Goal: Task Accomplishment & Management: Use online tool/utility

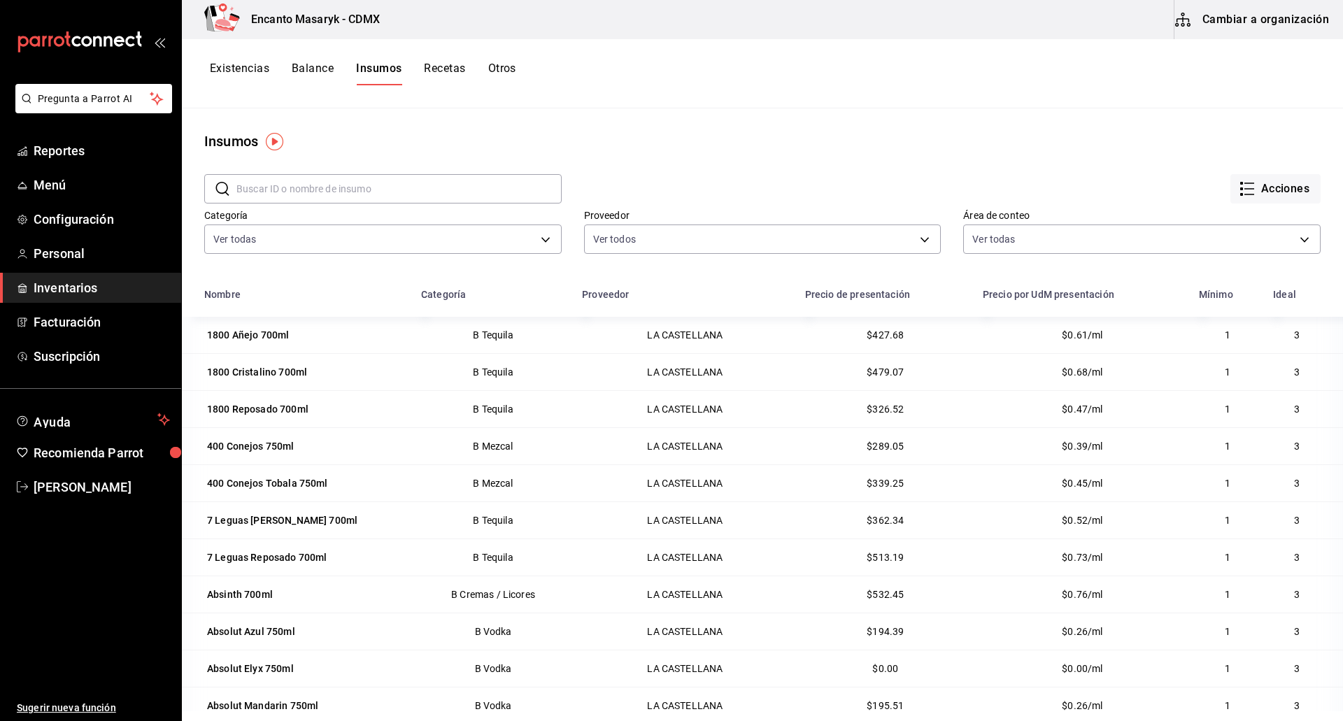
click at [457, 62] on button "Recetas" at bounding box center [444, 74] width 41 height 24
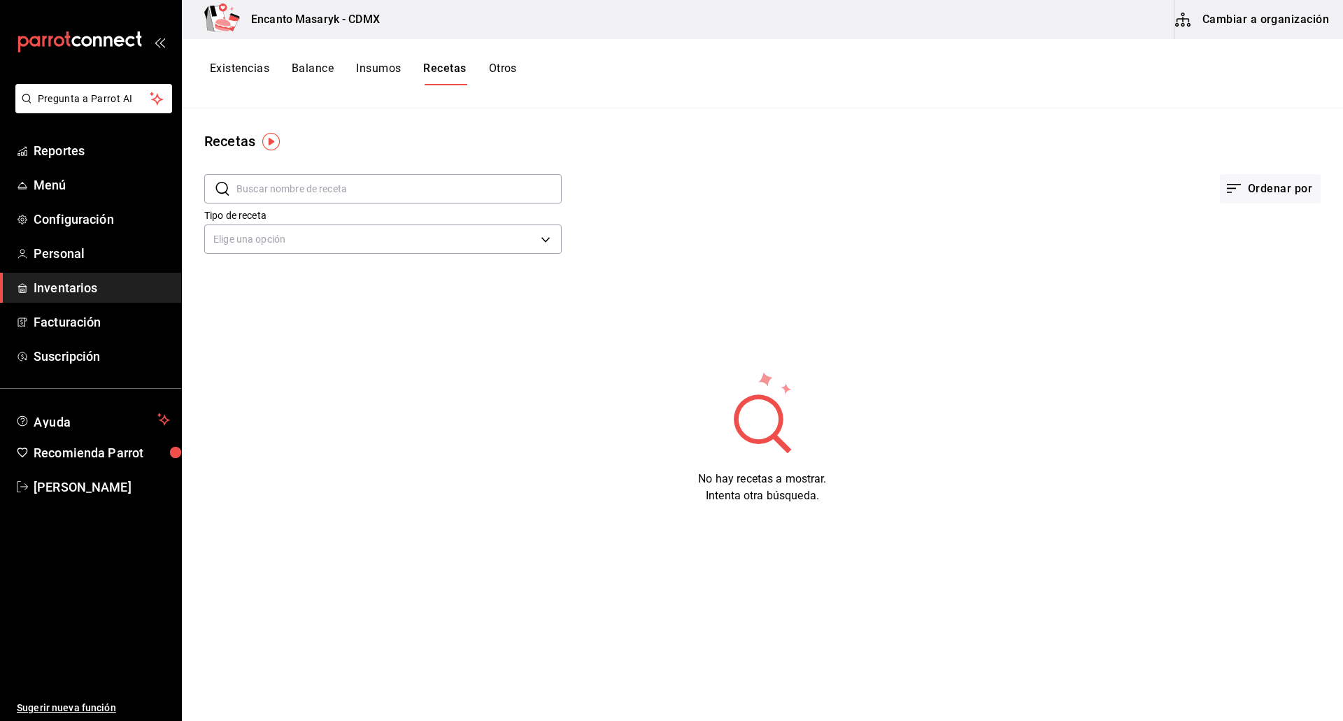
click at [1224, 20] on button "Cambiar a organización" at bounding box center [1253, 19] width 157 height 39
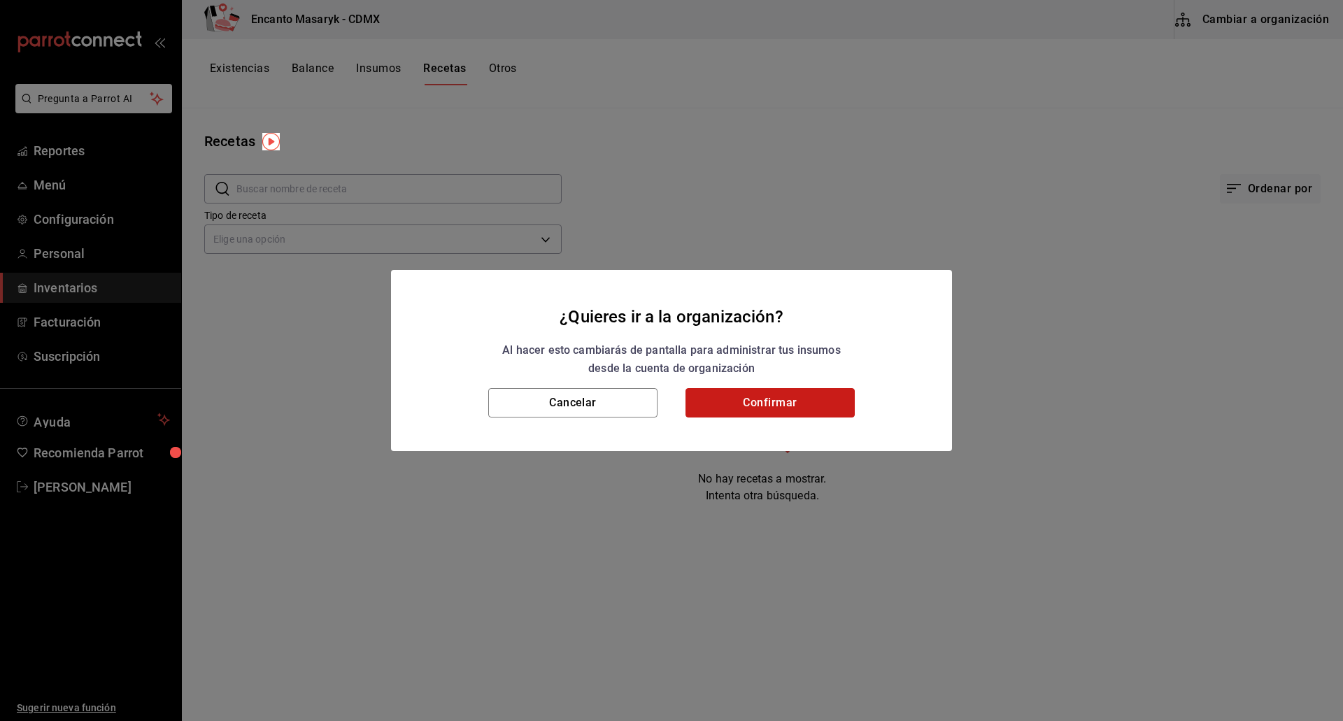
click at [806, 393] on button "Confirmar" at bounding box center [770, 402] width 169 height 29
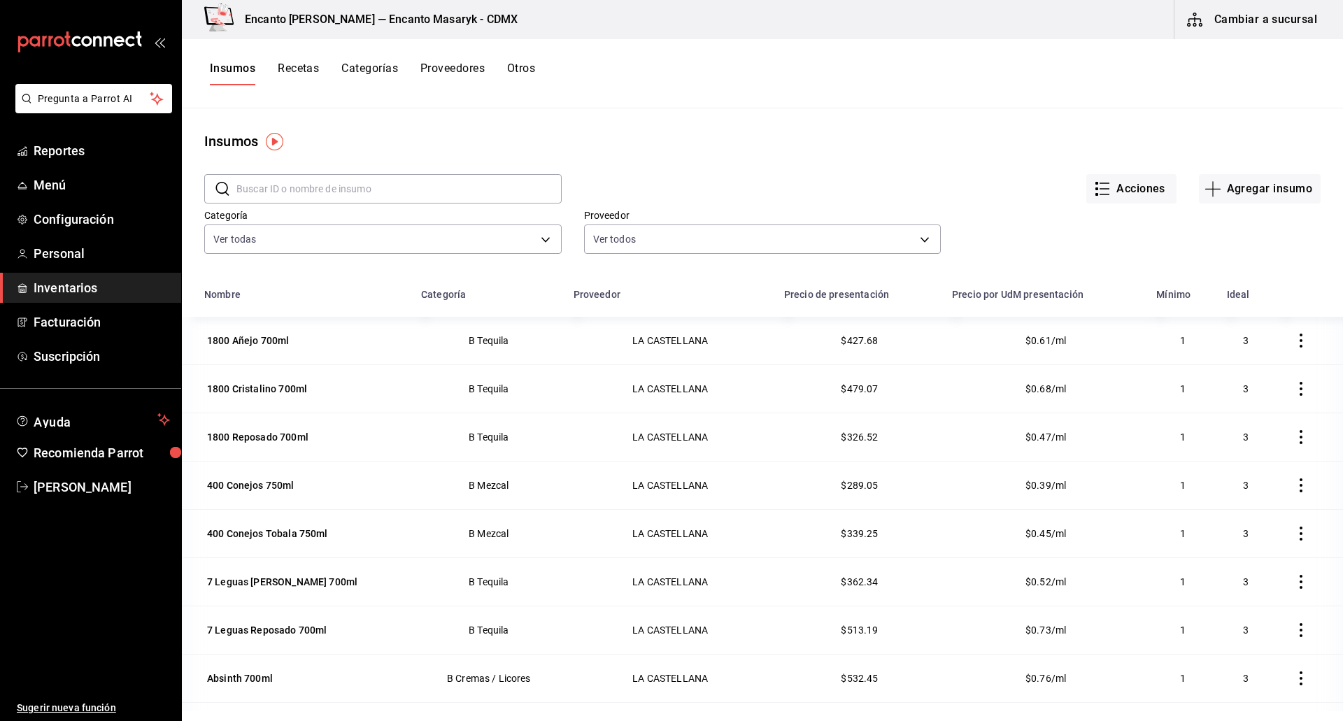
click at [295, 67] on button "Recetas" at bounding box center [298, 74] width 41 height 24
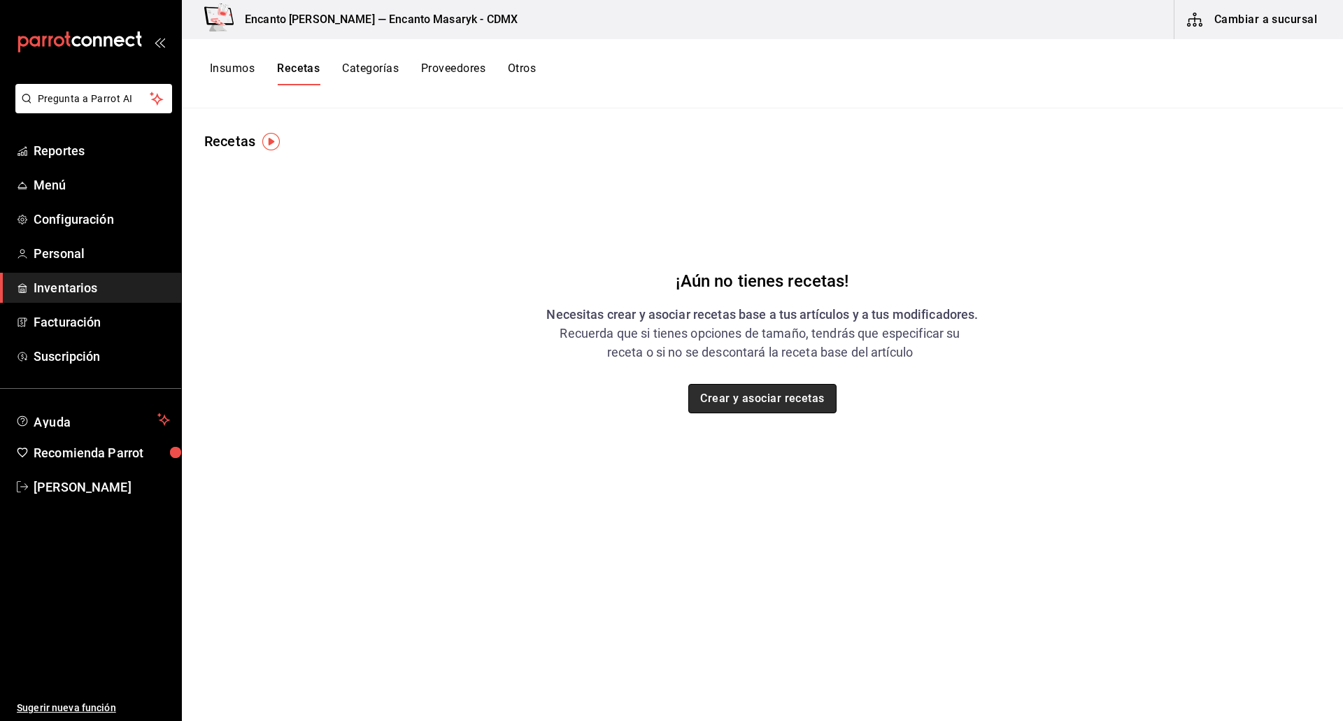
click at [737, 400] on button "Crear y asociar recetas" at bounding box center [762, 398] width 148 height 29
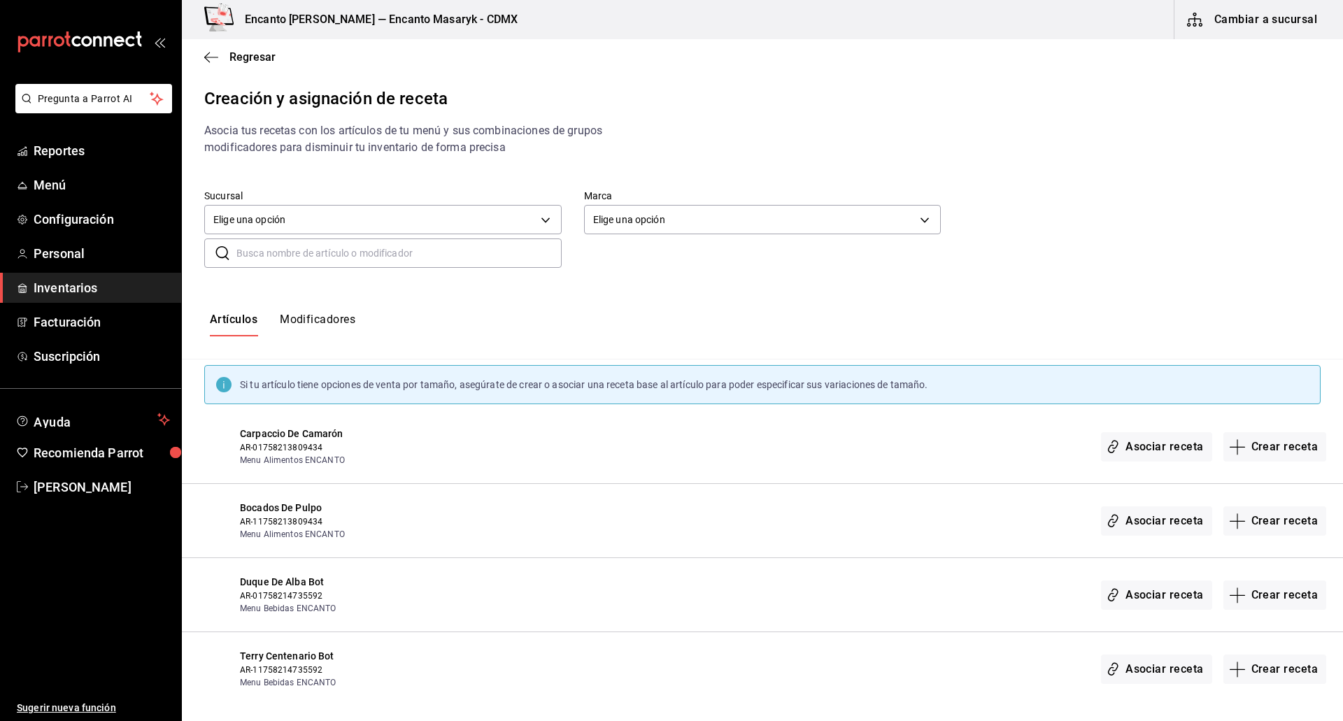
click at [339, 329] on button "Modificadores" at bounding box center [318, 325] width 76 height 24
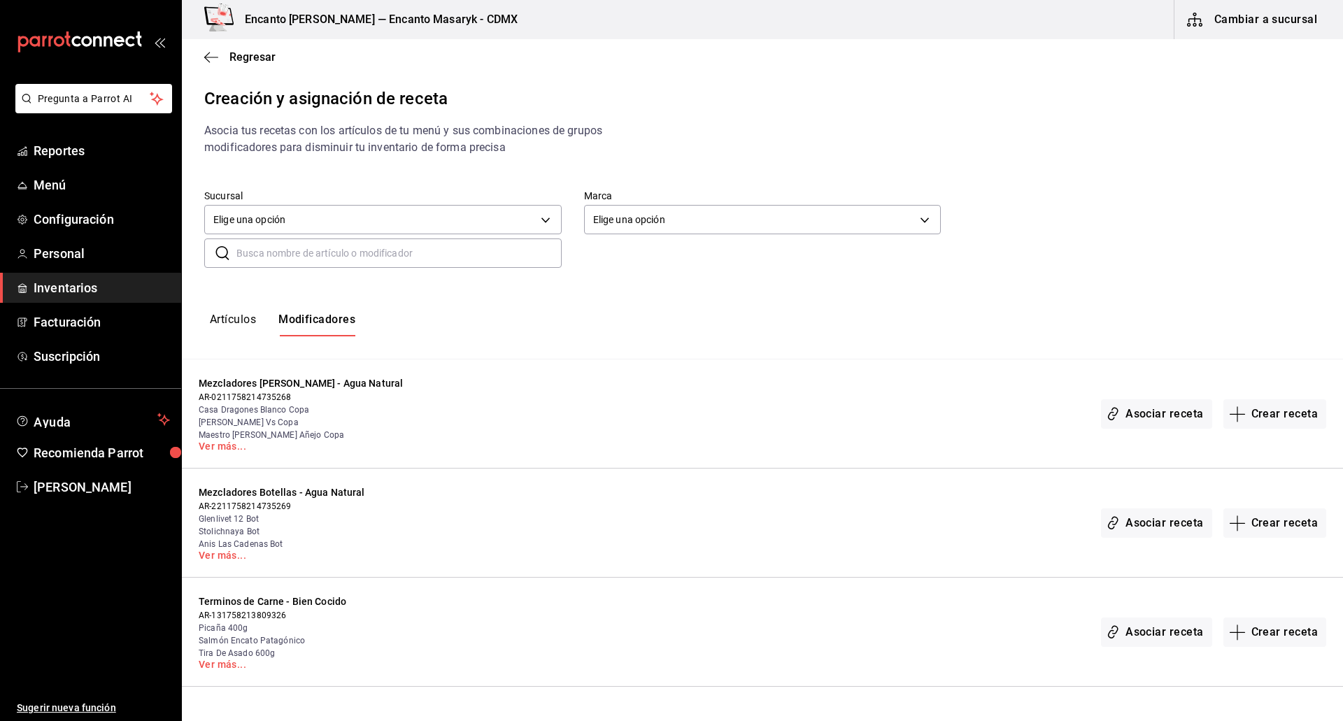
click at [239, 315] on button "Artículos" at bounding box center [233, 325] width 46 height 24
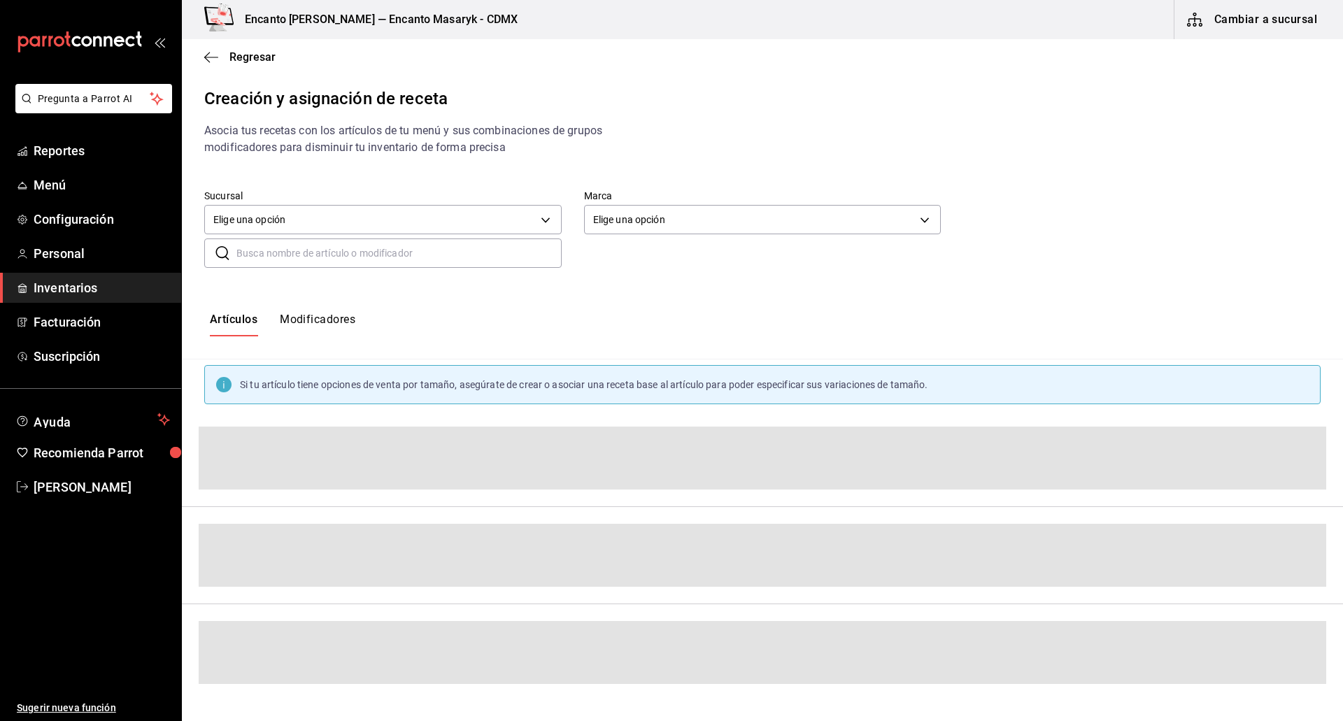
click at [239, 315] on button "Artículos" at bounding box center [234, 325] width 48 height 24
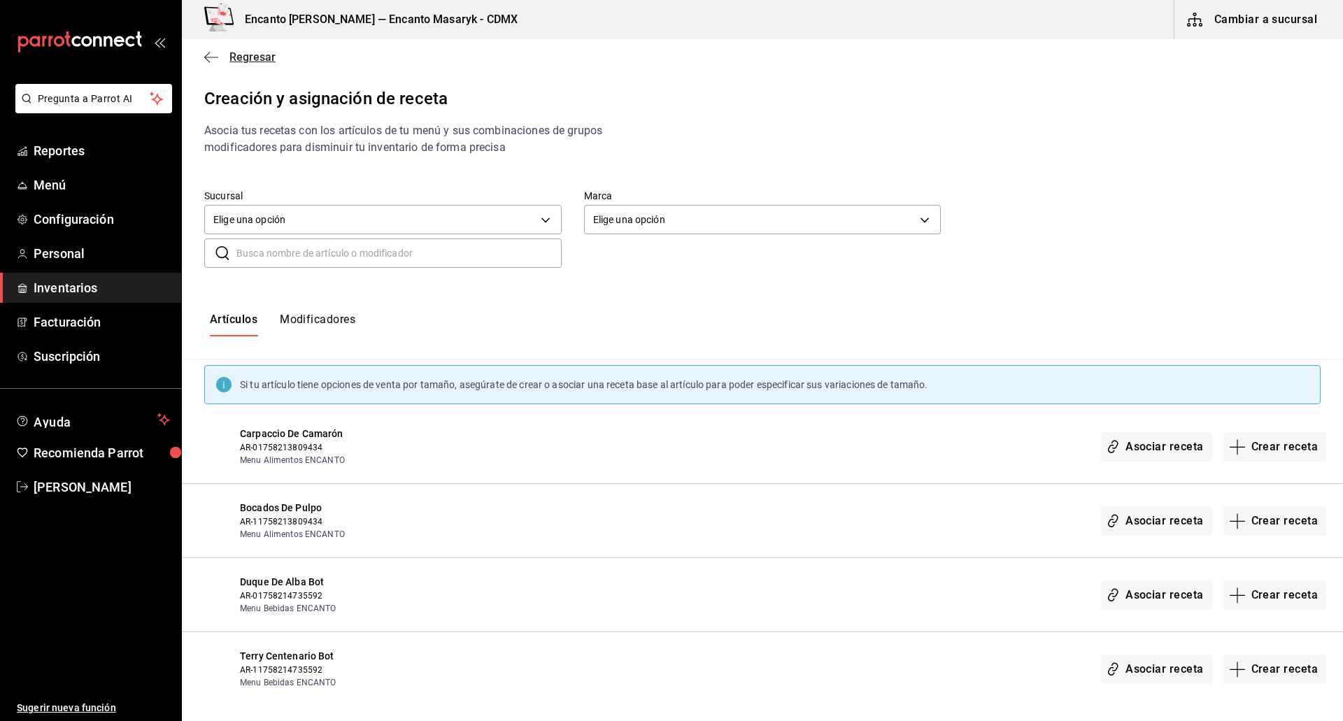
click at [254, 62] on span "Regresar" at bounding box center [252, 56] width 46 height 13
